Goal: Information Seeking & Learning: Learn about a topic

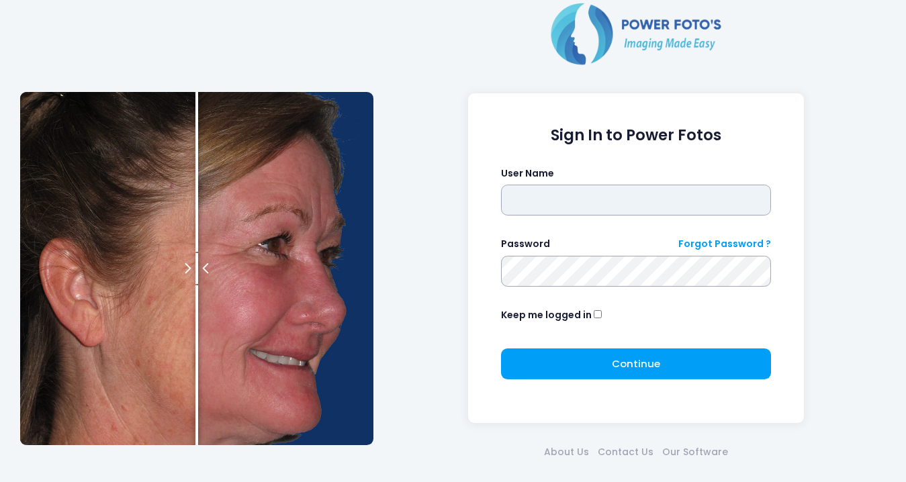
type input "********"
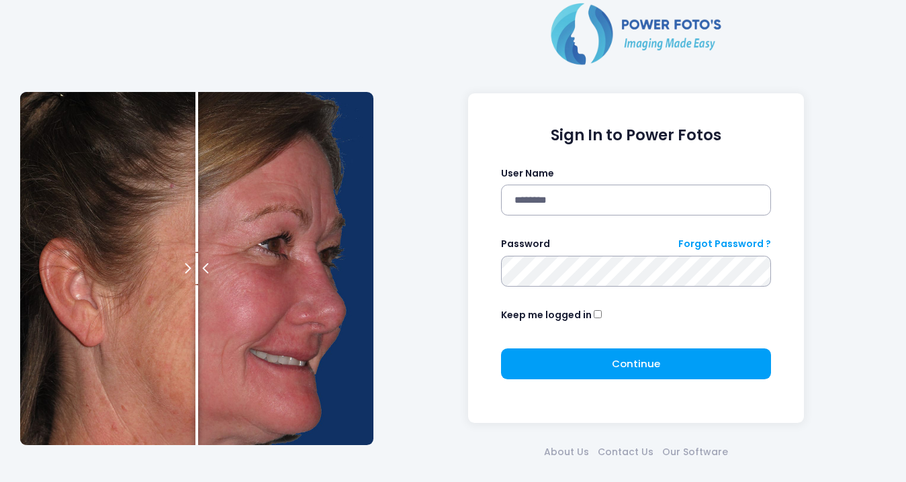
click button "submit" at bounding box center [0, 0] width 0 height 0
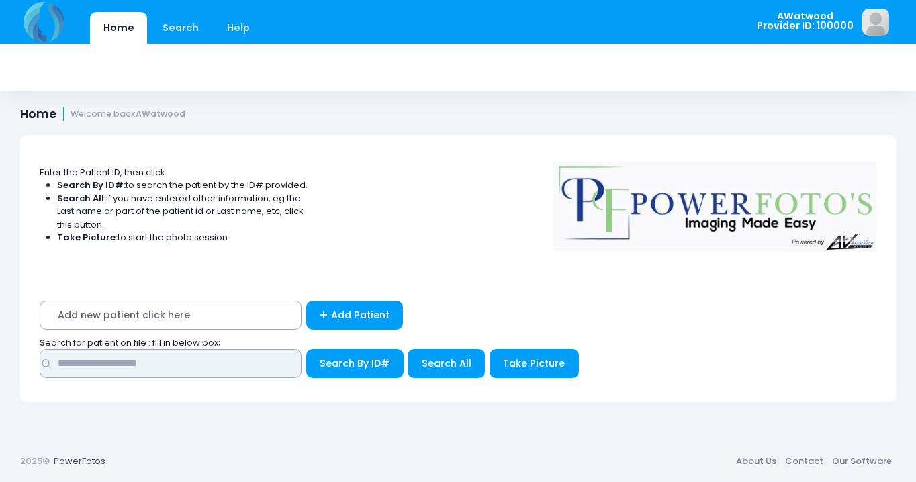
click at [73, 365] on input "text" at bounding box center [171, 363] width 262 height 29
type input "****"
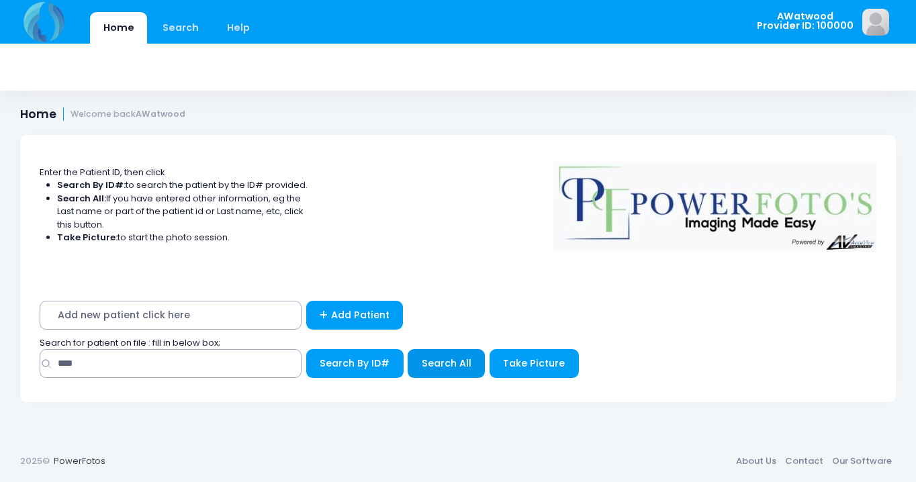
click at [440, 363] on span "Search All" at bounding box center [447, 363] width 50 height 13
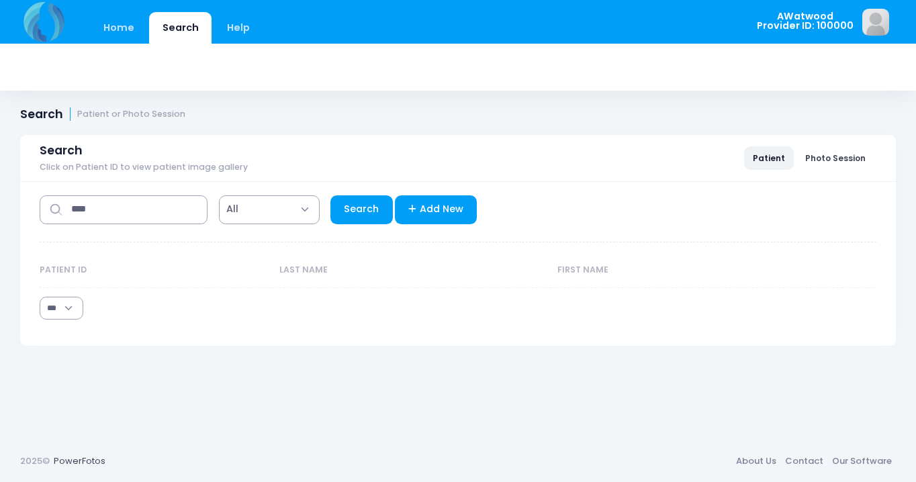
select select "***"
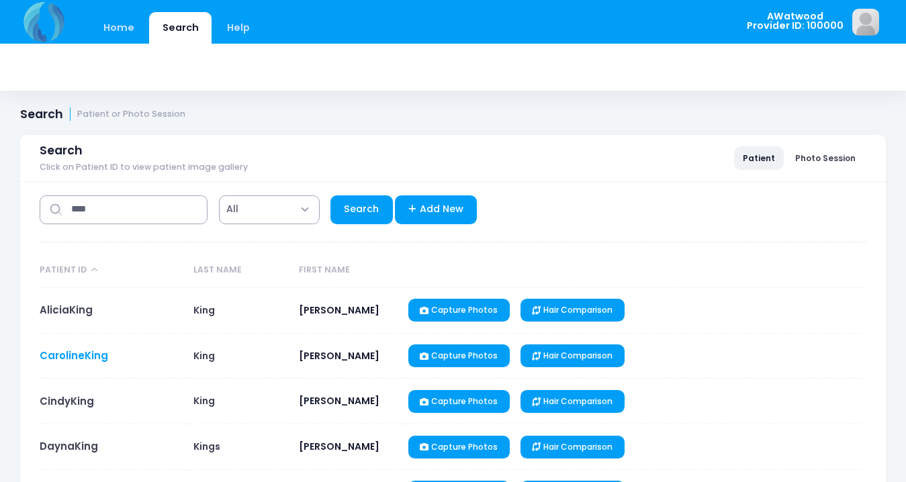
click at [83, 357] on link "CarolineKing" at bounding box center [74, 356] width 69 height 14
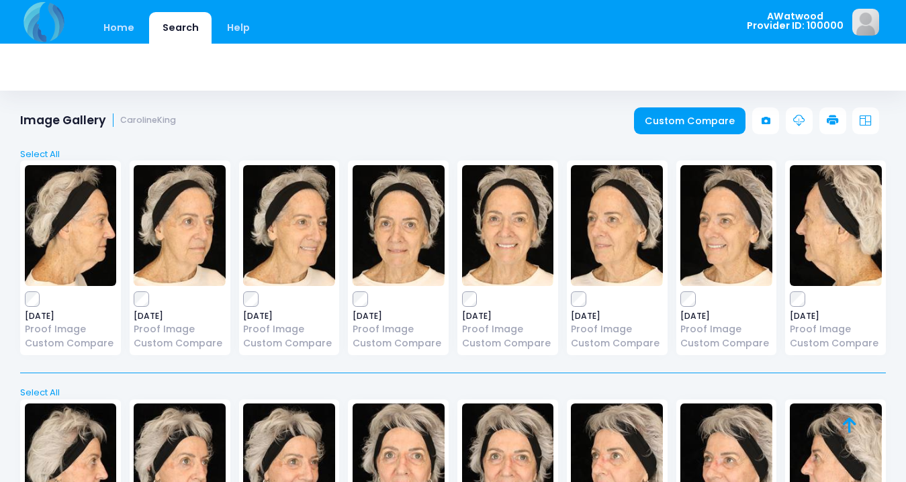
click at [394, 230] on img at bounding box center [399, 225] width 92 height 121
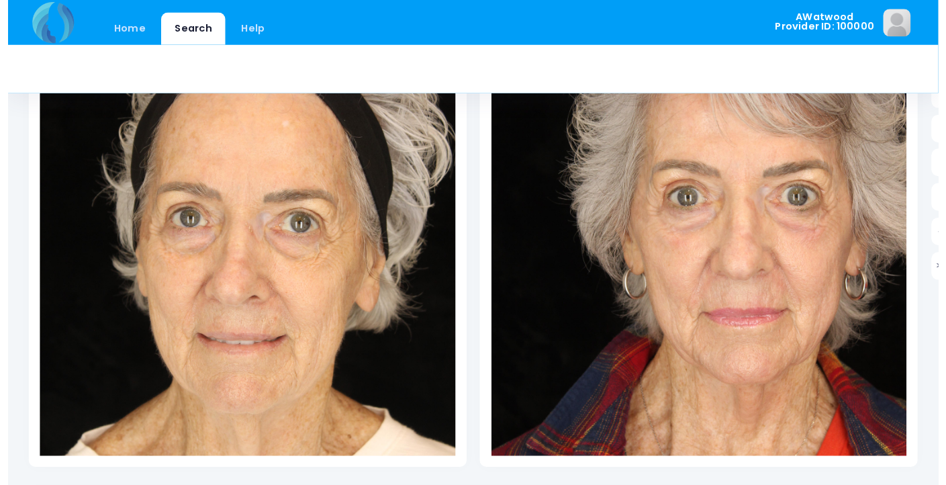
scroll to position [294, 0]
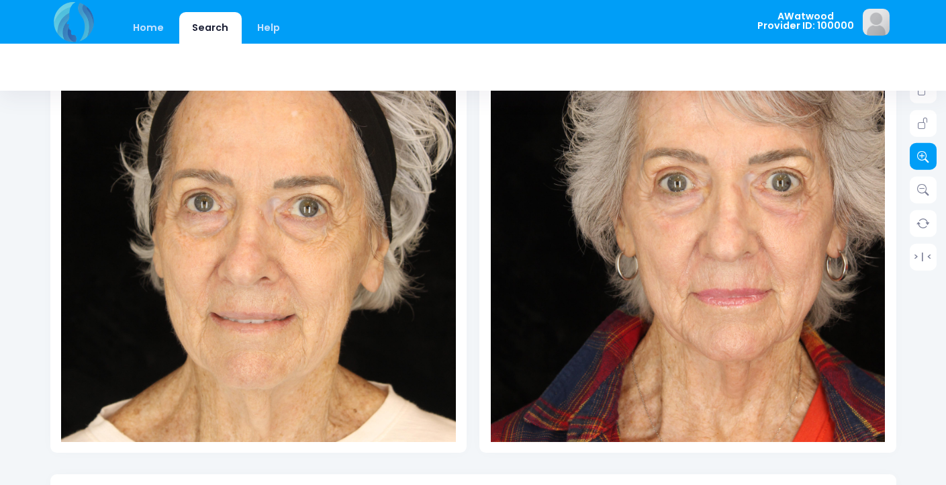
click at [905, 159] on icon at bounding box center [924, 156] width 12 height 12
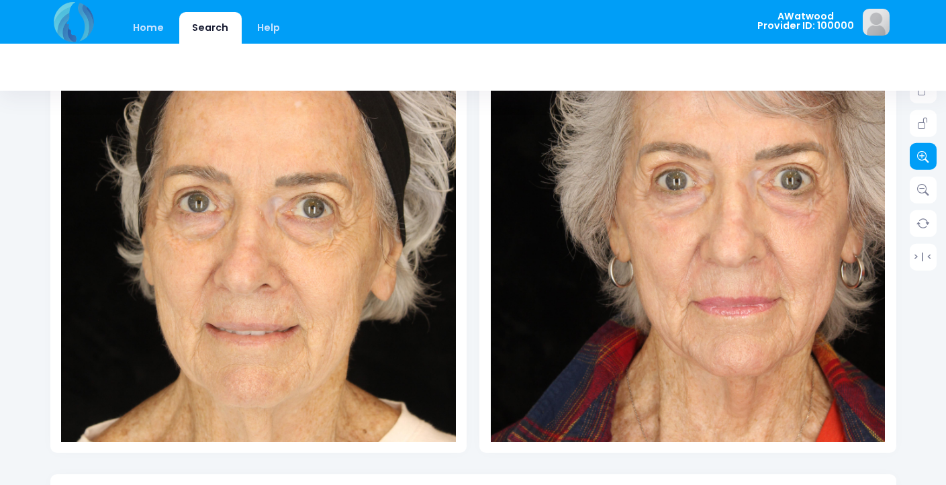
click at [905, 159] on icon at bounding box center [924, 156] width 12 height 12
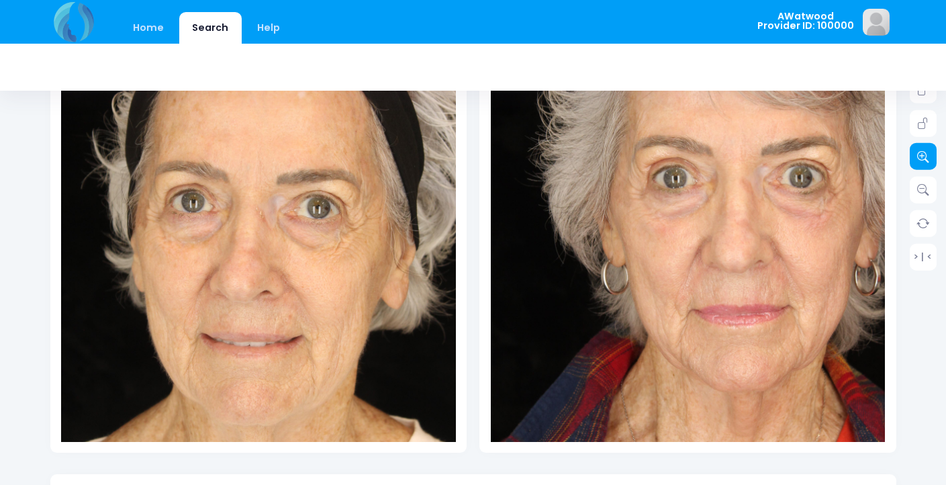
click at [905, 159] on icon at bounding box center [924, 156] width 12 height 12
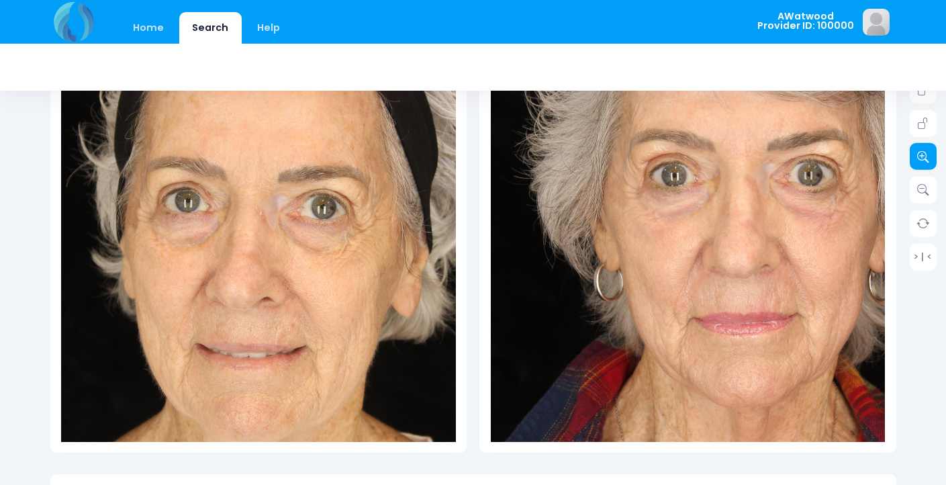
click at [905, 159] on icon at bounding box center [924, 156] width 12 height 12
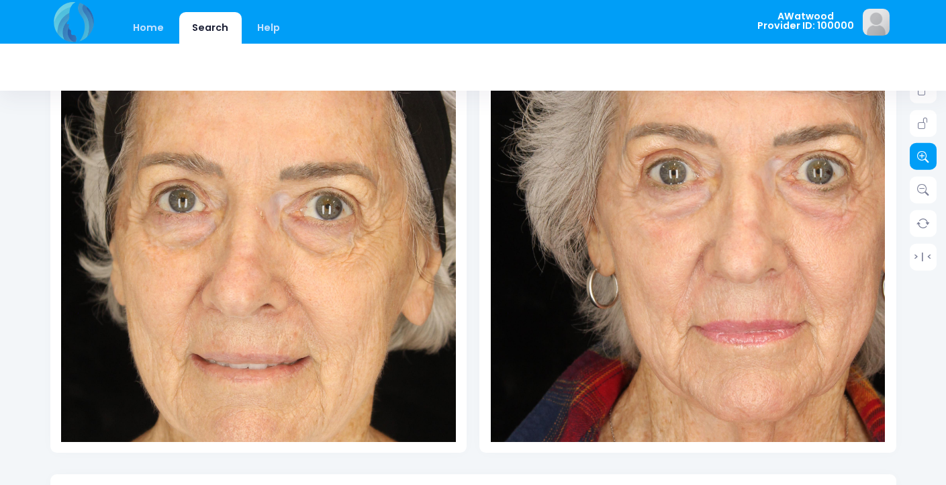
click at [905, 159] on icon at bounding box center [924, 156] width 12 height 12
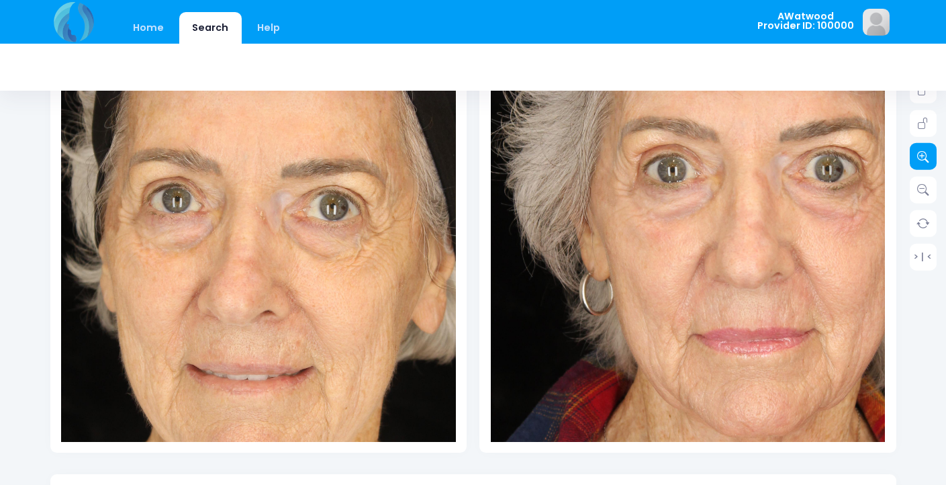
click at [905, 159] on icon at bounding box center [924, 156] width 12 height 12
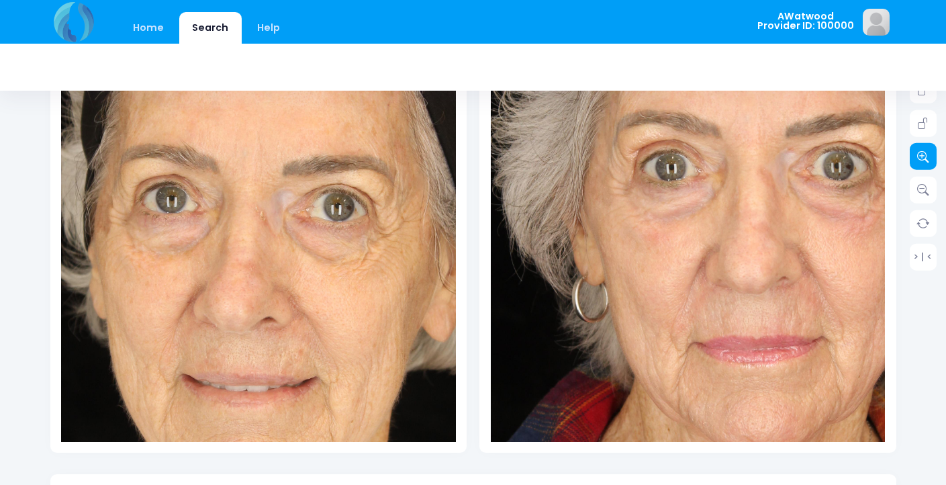
click at [905, 159] on icon at bounding box center [924, 156] width 12 height 12
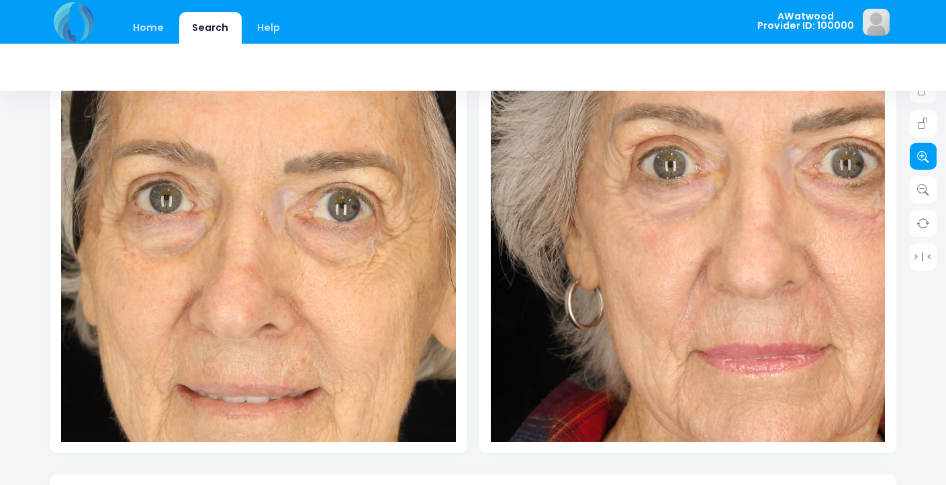
click at [905, 159] on icon at bounding box center [924, 156] width 12 height 12
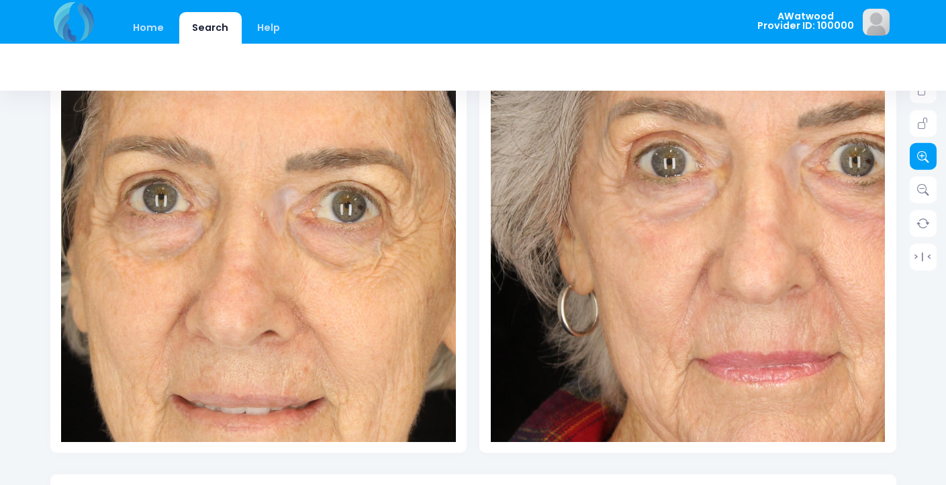
click at [905, 159] on icon at bounding box center [924, 156] width 12 height 12
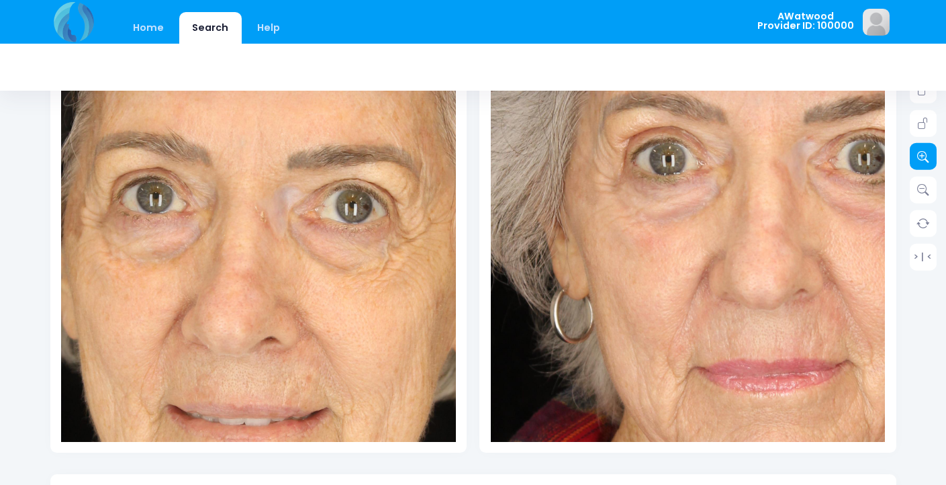
click at [905, 159] on icon at bounding box center [924, 156] width 12 height 12
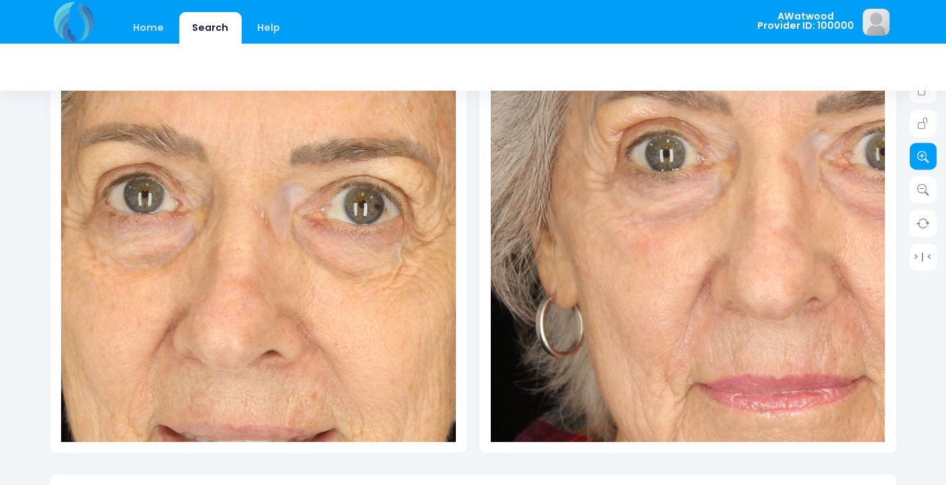
click at [905, 159] on icon at bounding box center [924, 156] width 12 height 12
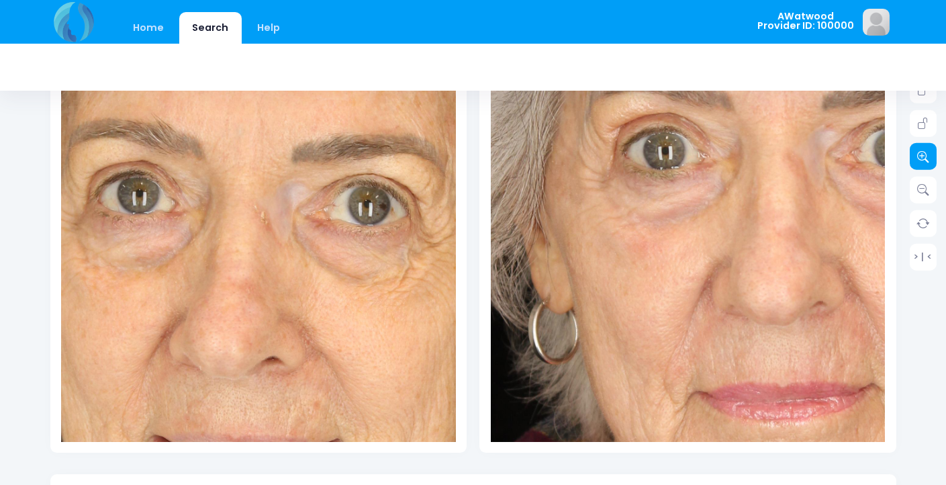
click at [905, 159] on icon at bounding box center [924, 156] width 12 height 12
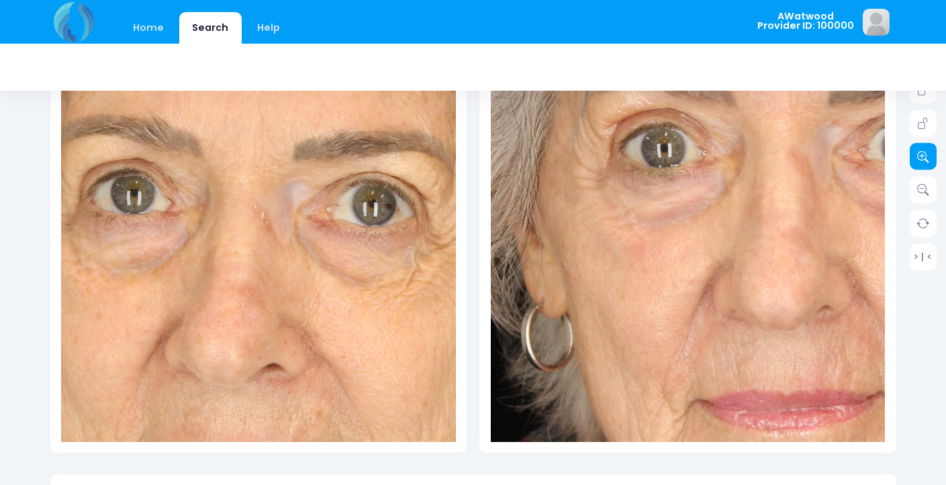
click at [905, 159] on icon at bounding box center [924, 156] width 12 height 12
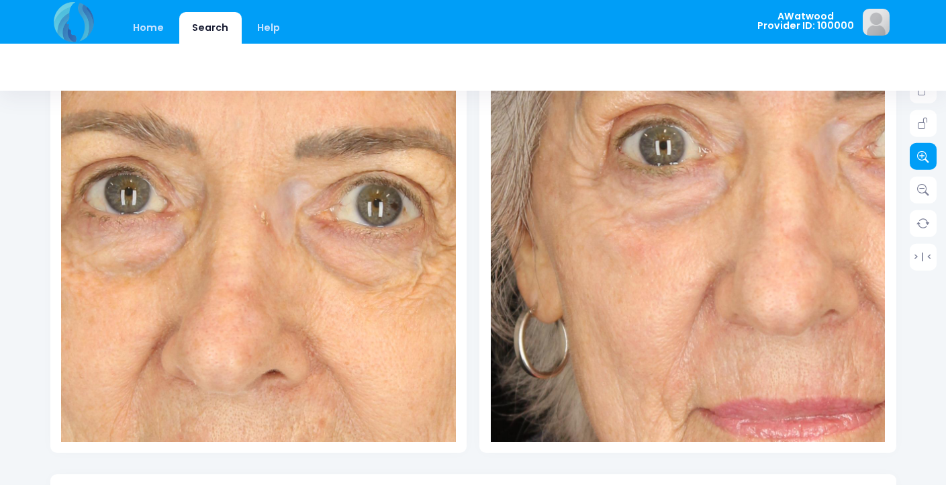
click at [905, 159] on icon at bounding box center [924, 156] width 12 height 12
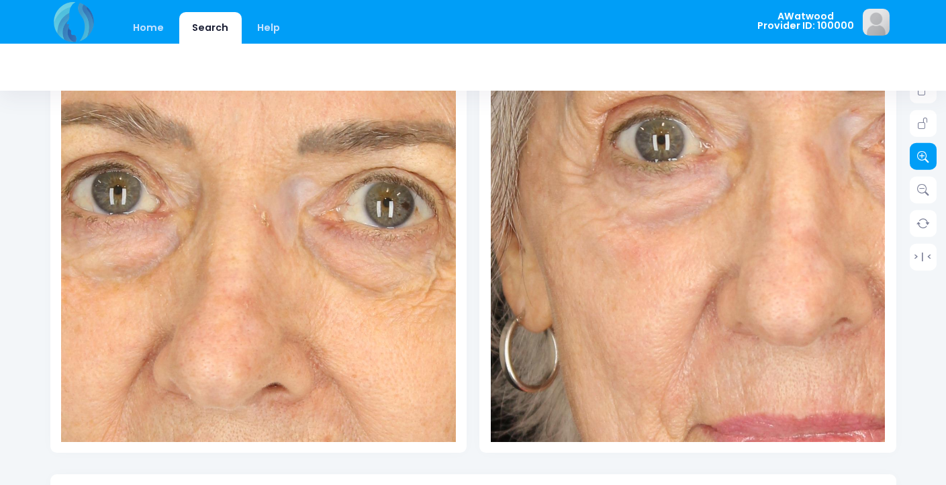
click at [905, 159] on icon at bounding box center [924, 156] width 12 height 12
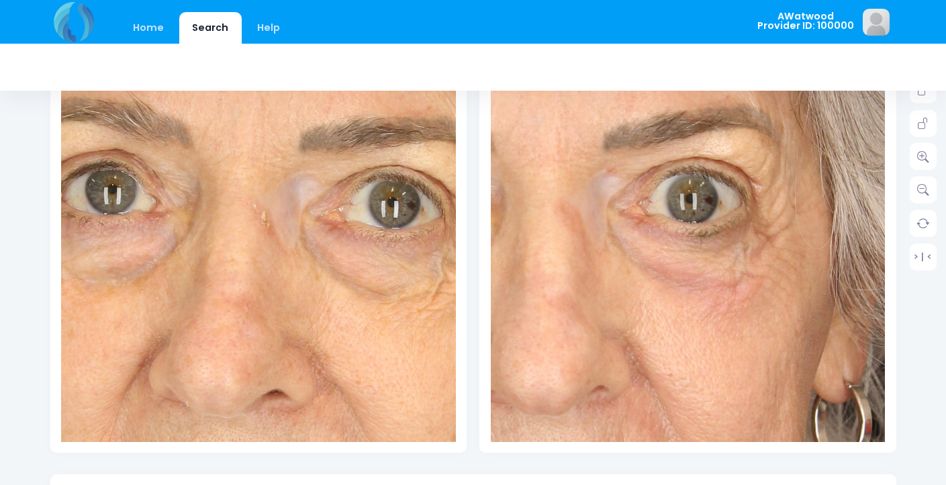
click at [835, 144] on img at bounding box center [438, 274] width 1066 height 1599
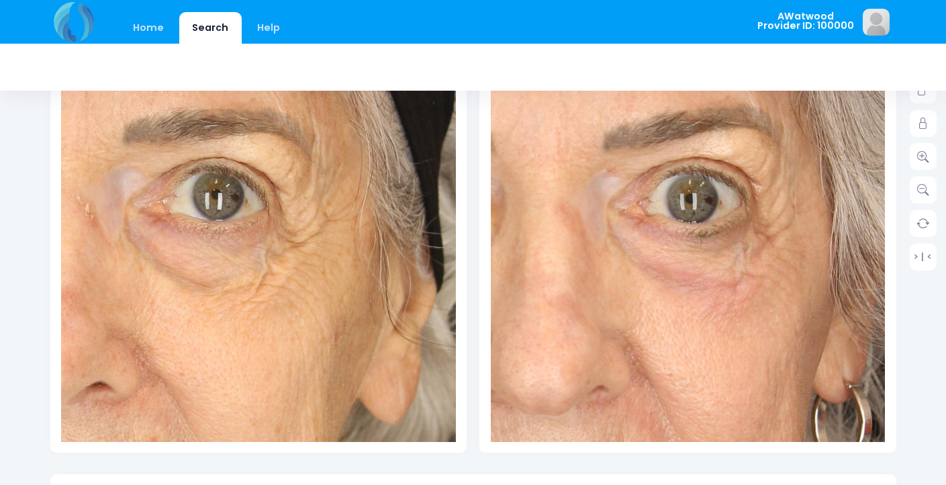
click at [362, 181] on img at bounding box center [82, 202] width 1066 height 1599
click at [905, 122] on icon at bounding box center [924, 124] width 12 height 12
click at [905, 99] on link at bounding box center [923, 90] width 27 height 27
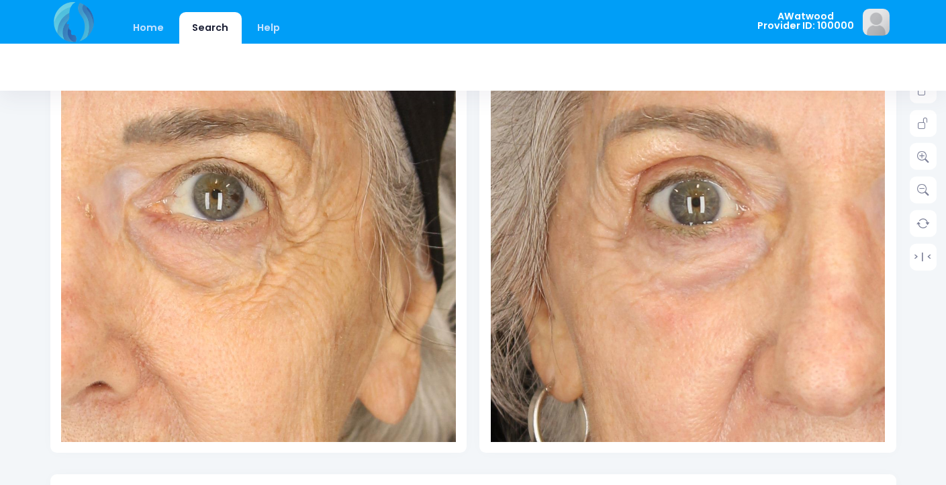
click at [667, 143] on img at bounding box center [724, 275] width 1066 height 1599
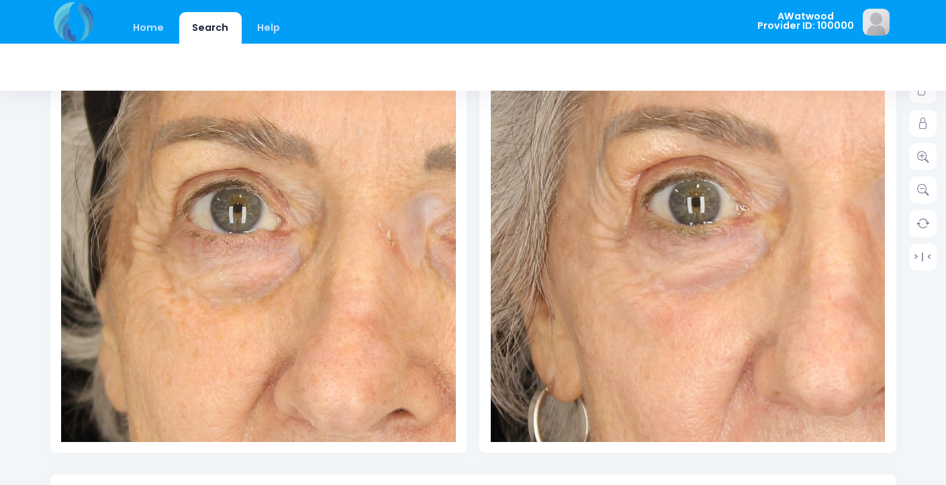
click at [185, 167] on img at bounding box center [384, 229] width 1066 height 1599
